Goal: Task Accomplishment & Management: Use online tool/utility

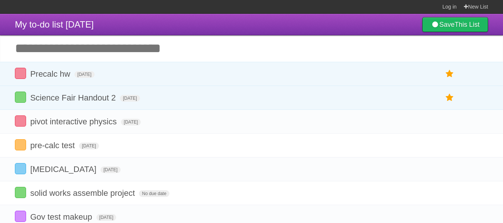
scroll to position [122, 0]
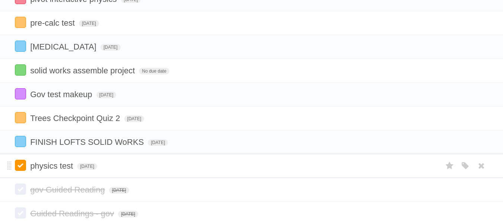
click at [20, 169] on label at bounding box center [20, 165] width 11 height 11
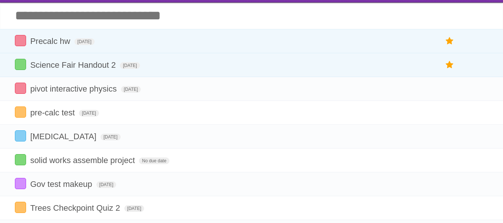
scroll to position [32, 0]
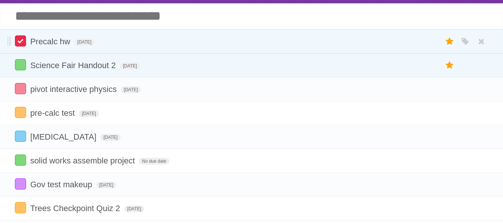
click at [21, 47] on label at bounding box center [20, 40] width 11 height 11
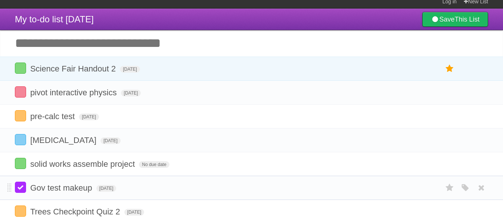
scroll to position [0, 0]
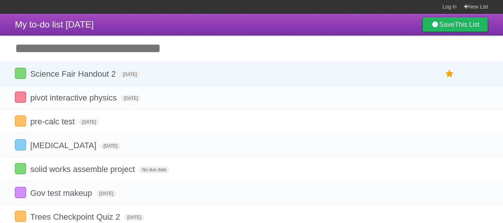
click at [71, 54] on input "Add another task" at bounding box center [251, 48] width 503 height 26
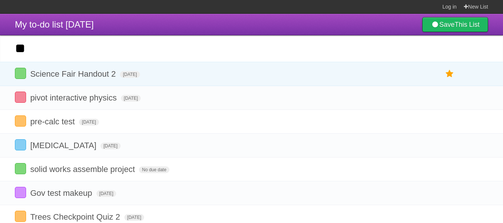
type input "*"
type input "**********"
click input "*********" at bounding box center [0, 0] width 0 height 0
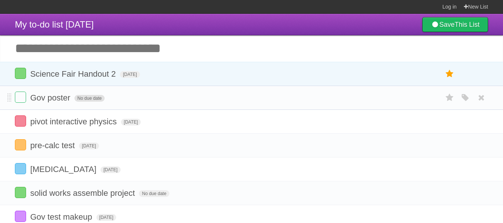
click at [96, 98] on span "No due date" at bounding box center [89, 98] width 30 height 7
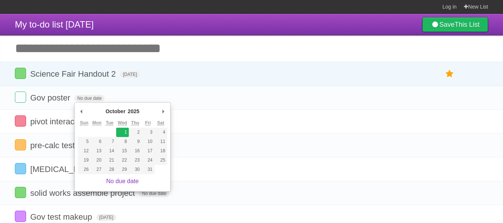
type span "[DATE]"
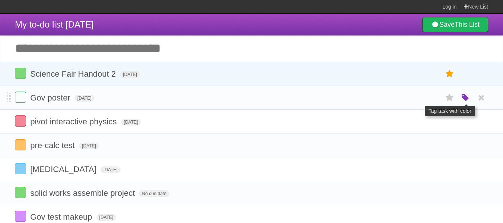
click at [465, 95] on icon "button" at bounding box center [465, 98] width 10 height 10
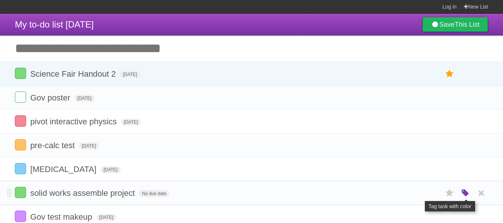
click at [464, 191] on icon "button" at bounding box center [465, 193] width 10 height 10
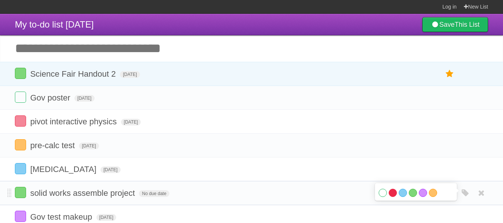
click at [392, 192] on label "Red" at bounding box center [393, 193] width 8 height 8
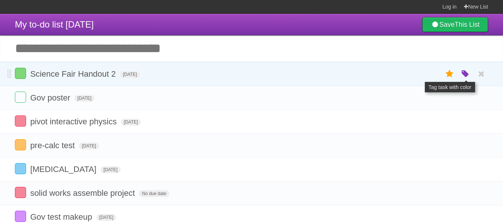
click at [462, 76] on icon "button" at bounding box center [465, 74] width 10 height 10
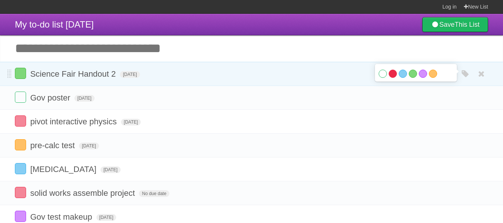
click at [395, 74] on label "Red" at bounding box center [393, 74] width 8 height 8
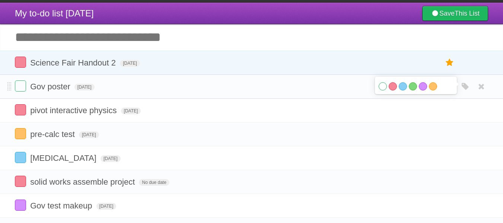
scroll to position [12, 0]
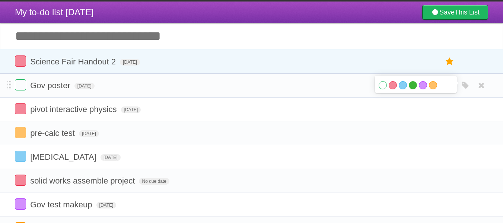
click at [415, 86] on label "Green" at bounding box center [413, 85] width 8 height 8
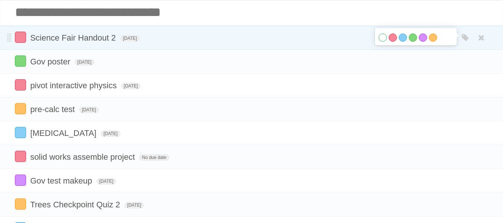
scroll to position [0, 0]
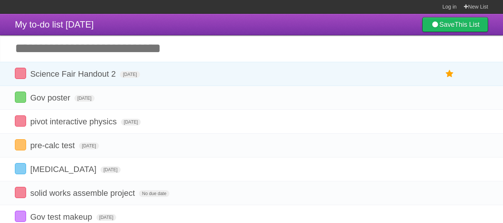
click at [111, 57] on input "Add another task" at bounding box center [251, 48] width 503 height 26
type input "*"
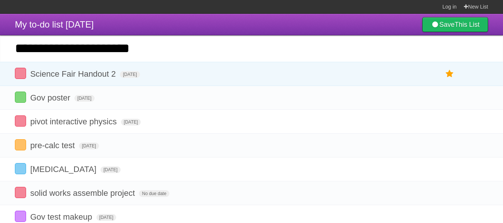
type input "**********"
click input "*********" at bounding box center [0, 0] width 0 height 0
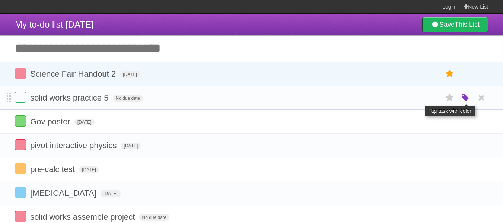
click at [468, 101] on icon "button" at bounding box center [465, 98] width 10 height 10
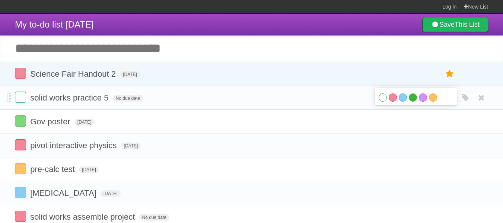
click at [411, 98] on label "Green" at bounding box center [413, 97] width 8 height 8
